Goal: Task Accomplishment & Management: Complete application form

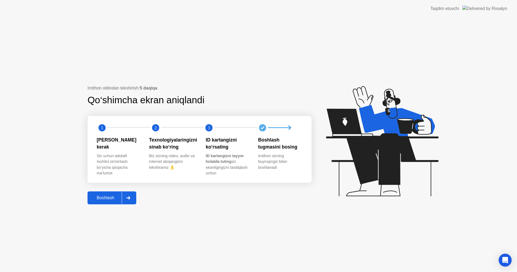
click at [100, 195] on div "Boshlash" at bounding box center [105, 197] width 33 height 5
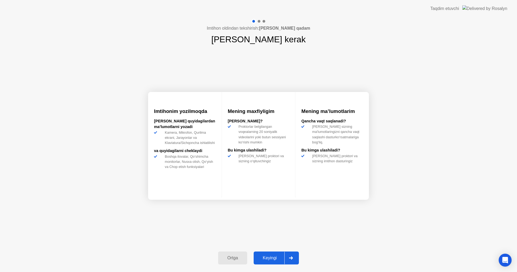
click at [270, 255] on div "Keyingi" at bounding box center [269, 257] width 29 height 5
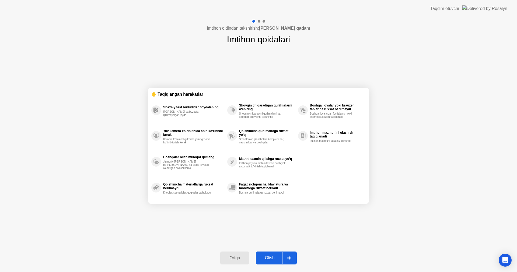
click at [270, 255] on div "Olish" at bounding box center [269, 257] width 25 height 5
select select "**********"
select select "*******"
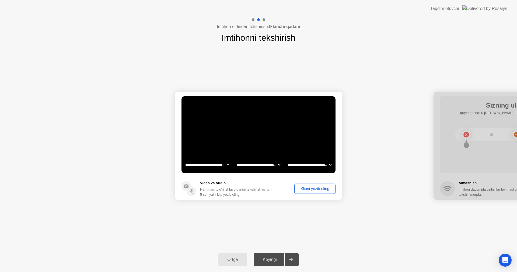
click at [315, 189] on div "Klipni yozib oling" at bounding box center [314, 188] width 37 height 4
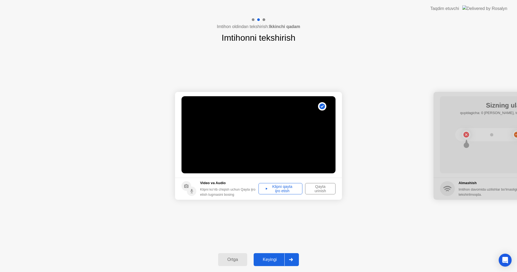
click at [277, 258] on div "Keyingi" at bounding box center [269, 259] width 29 height 5
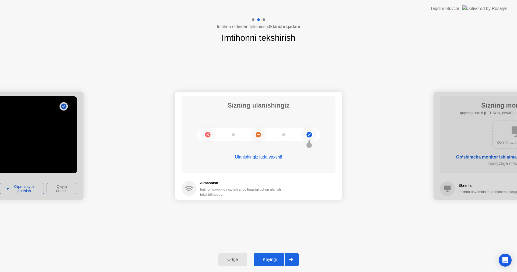
click at [267, 264] on button "Keyingi" at bounding box center [276, 259] width 45 height 13
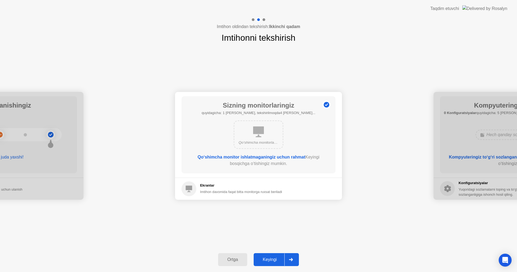
click at [266, 259] on div "Keyingi" at bounding box center [269, 259] width 29 height 5
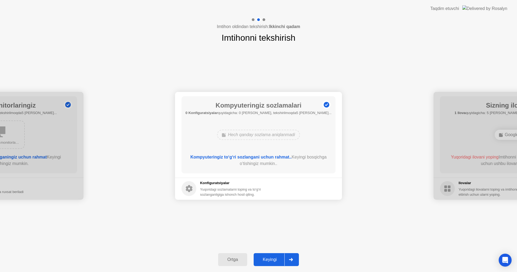
click at [266, 259] on div "Keyingi" at bounding box center [269, 259] width 29 height 5
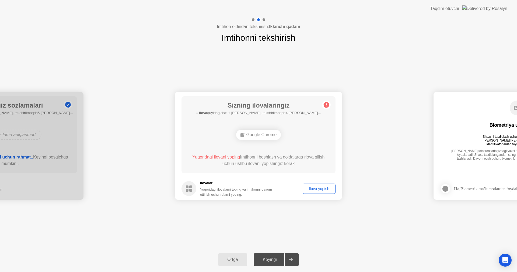
click at [310, 188] on div "Ilova yopish" at bounding box center [319, 188] width 29 height 4
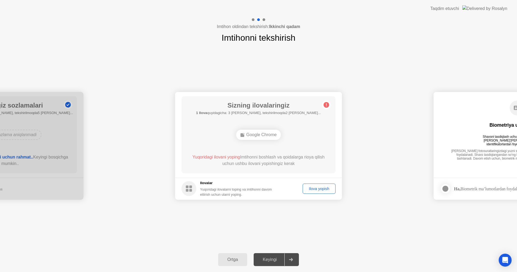
click at [270, 257] on div "Keyingi" at bounding box center [269, 259] width 29 height 5
click at [270, 259] on div "Keyingi" at bounding box center [269, 259] width 29 height 5
click at [326, 191] on button "Ilova yopish" at bounding box center [319, 188] width 33 height 10
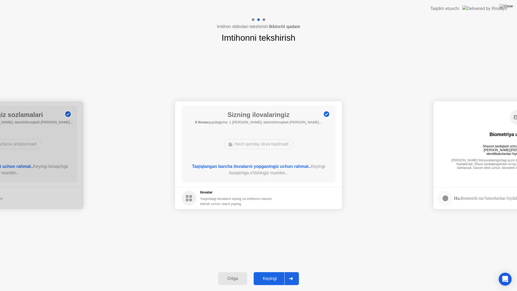
click at [272, 271] on button "Keyingi" at bounding box center [276, 278] width 45 height 13
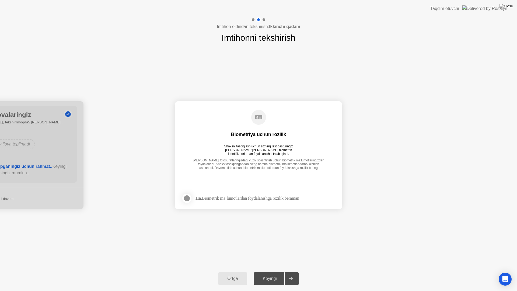
click at [205, 197] on div "Ha, Biometrik ma’lumotlardan foydalanishga rozilik beraman" at bounding box center [247, 197] width 104 height 5
click at [186, 195] on div at bounding box center [187, 198] width 6 height 6
click at [283, 271] on div "Keyingi" at bounding box center [269, 278] width 29 height 5
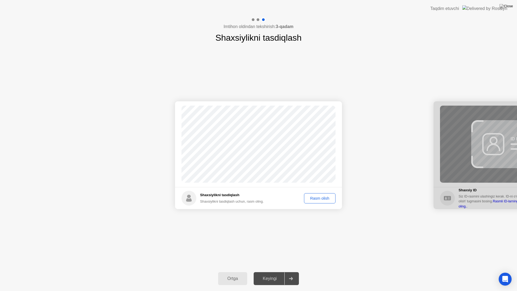
click at [316, 199] on div "Rasm olish" at bounding box center [320, 198] width 28 height 4
click at [280, 271] on button "Keyingi" at bounding box center [276, 278] width 45 height 13
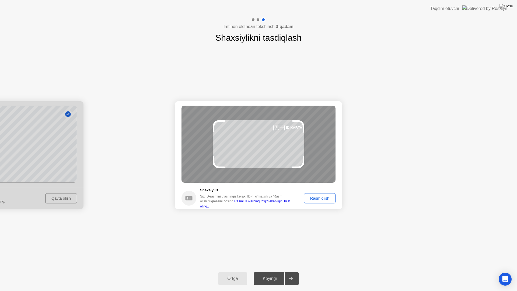
click at [322, 193] on button "Rasm olish" at bounding box center [320, 198] width 32 height 10
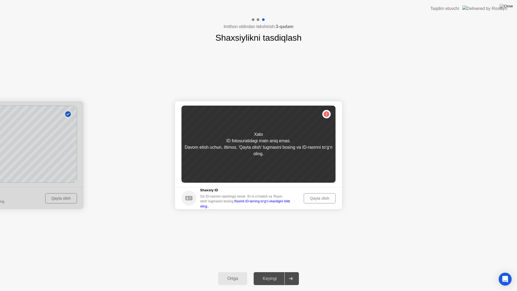
drag, startPoint x: 322, startPoint y: 205, endPoint x: 325, endPoint y: 202, distance: 4.3
click at [322, 205] on footer "Shaxsiy ID Siz ID-rasmini ulashingiz kerak. ID-ni o‘rnatish va 'Rasm olish' tug…" at bounding box center [258, 198] width 167 height 22
click at [325, 200] on div "Qayta olish" at bounding box center [320, 198] width 28 height 4
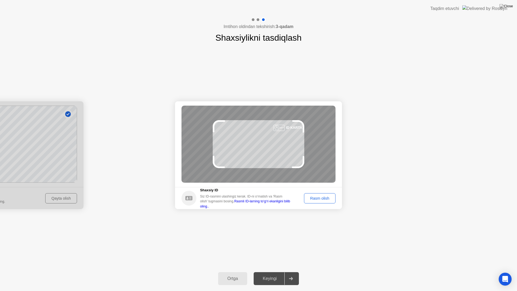
click at [323, 199] on div "Rasm olish" at bounding box center [320, 198] width 28 height 4
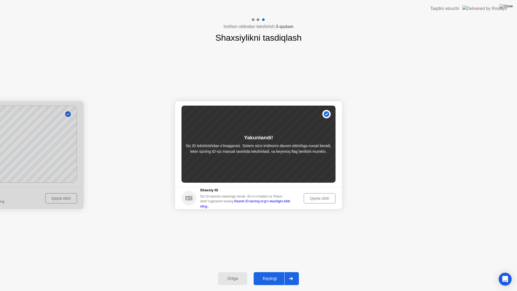
click at [264, 271] on button "Keyingi" at bounding box center [276, 278] width 45 height 13
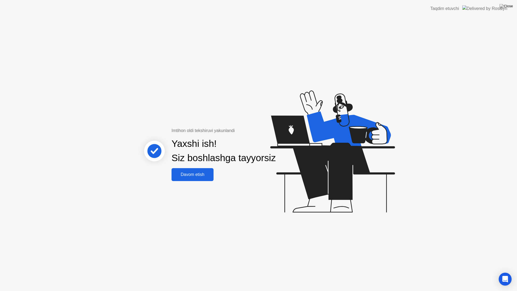
click at [188, 174] on div "Davom etish" at bounding box center [192, 174] width 39 height 5
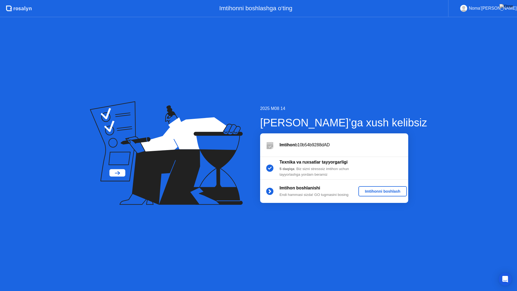
click at [376, 191] on div "Imtihonni boshlash" at bounding box center [383, 191] width 44 height 4
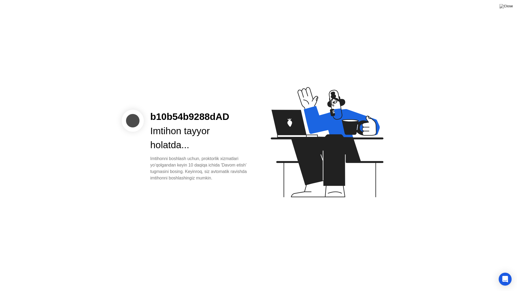
click at [185, 137] on div "Imtihon tayyor holatda..." at bounding box center [200, 138] width 100 height 29
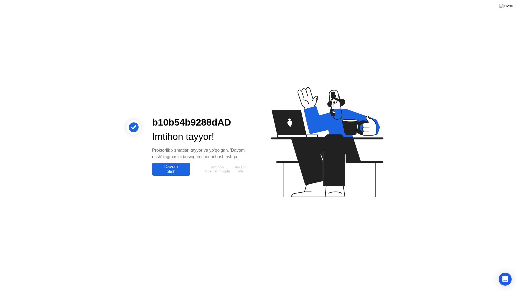
drag, startPoint x: 173, startPoint y: 172, endPoint x: 165, endPoint y: 173, distance: 7.9
click at [172, 172] on div "Davom etish" at bounding box center [171, 169] width 35 height 10
